Goal: Transaction & Acquisition: Book appointment/travel/reservation

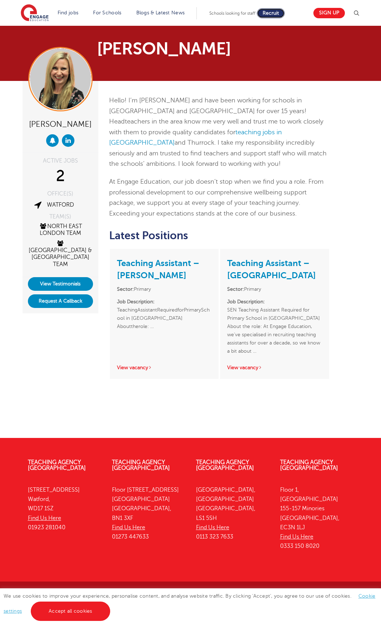
click at [279, 14] on span "Recruit" at bounding box center [271, 12] width 16 height 5
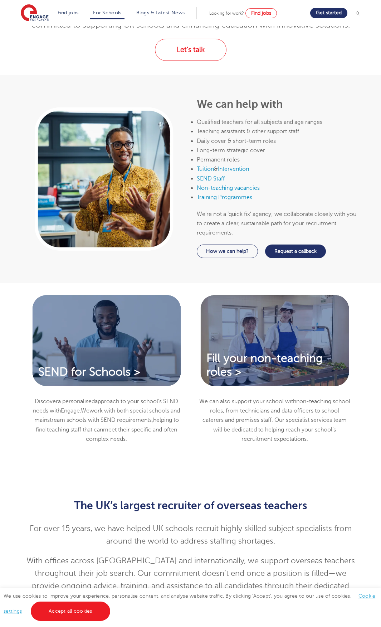
scroll to position [36, 0]
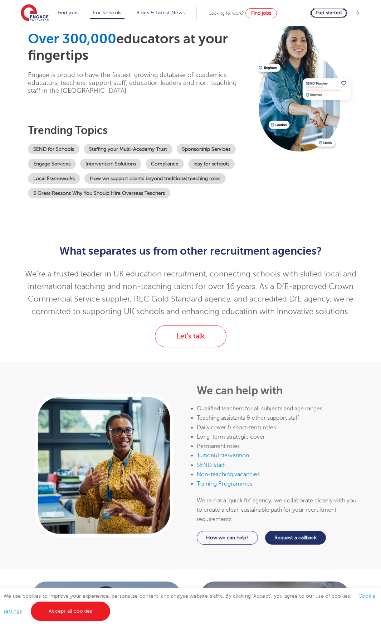
click at [337, 14] on link "Get started" at bounding box center [329, 13] width 37 height 10
